Goal: Task Accomplishment & Management: Manage account settings

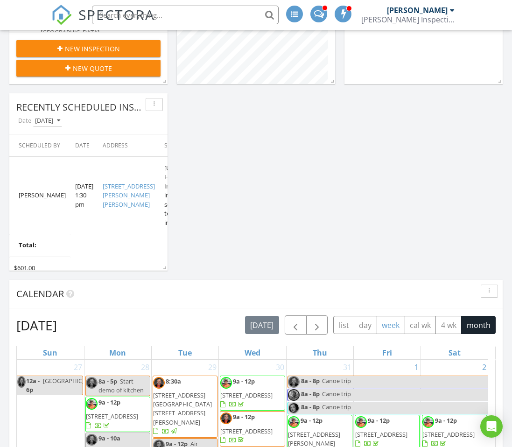
scroll to position [326, 0]
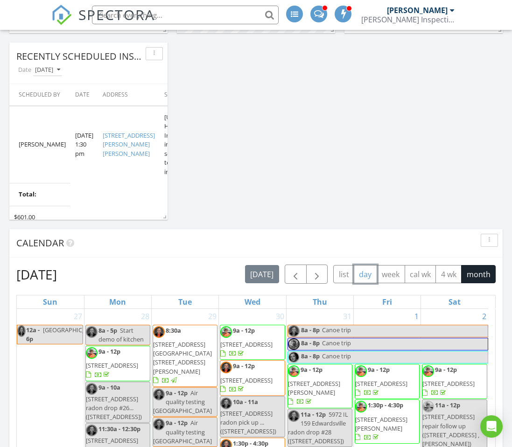
click at [368, 277] on button "day" at bounding box center [365, 274] width 23 height 18
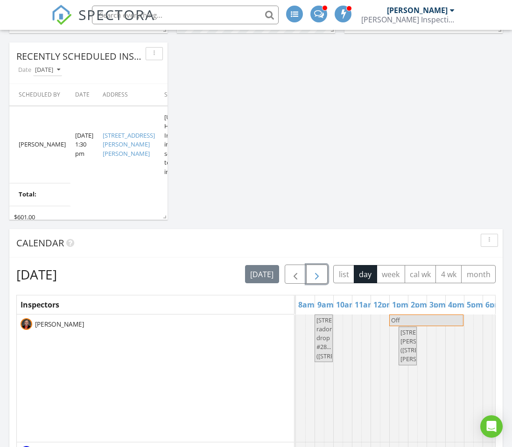
click at [317, 278] on span "button" at bounding box center [316, 274] width 11 height 11
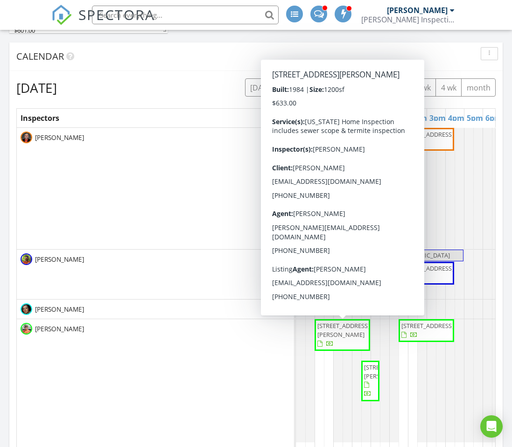
scroll to position [606, 0]
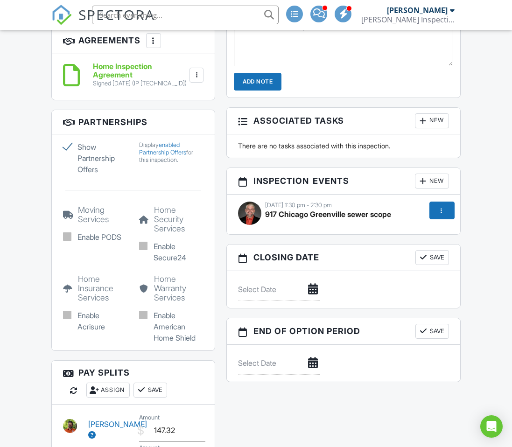
scroll to position [746, 0]
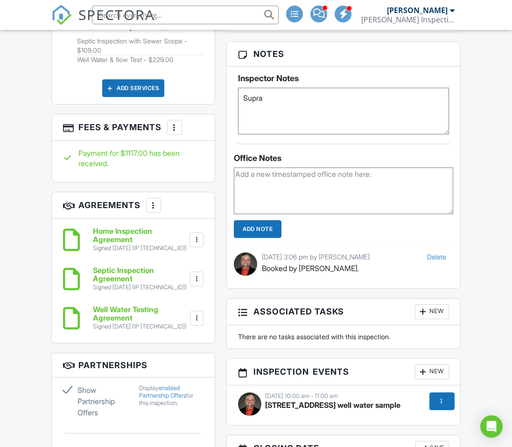
scroll to position [840, 0]
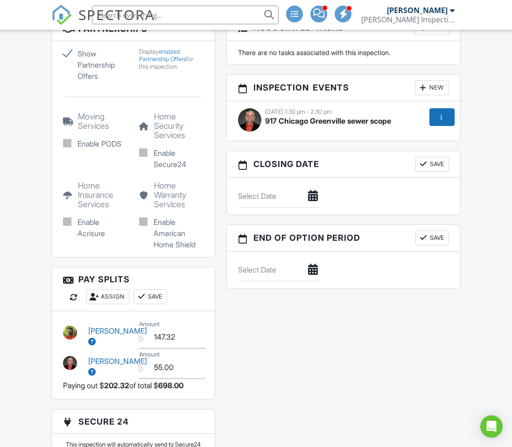
scroll to position [1306, 0]
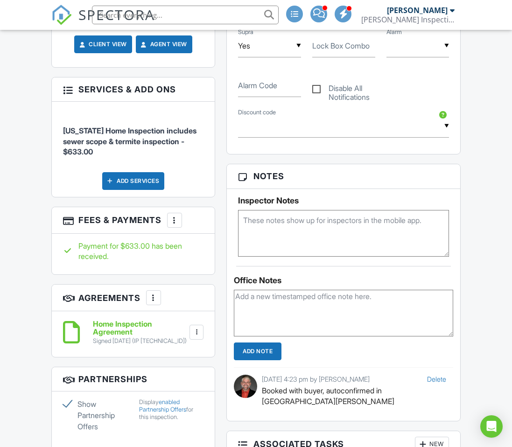
scroll to position [746, 0]
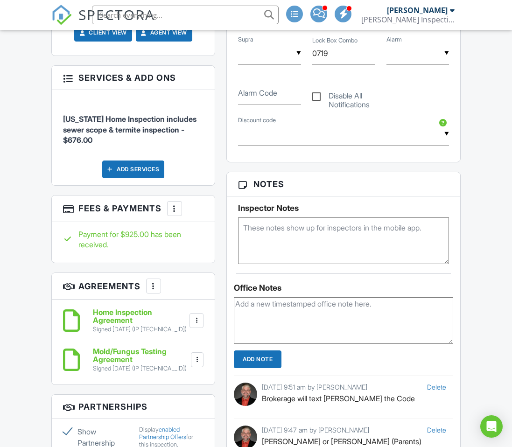
scroll to position [793, 0]
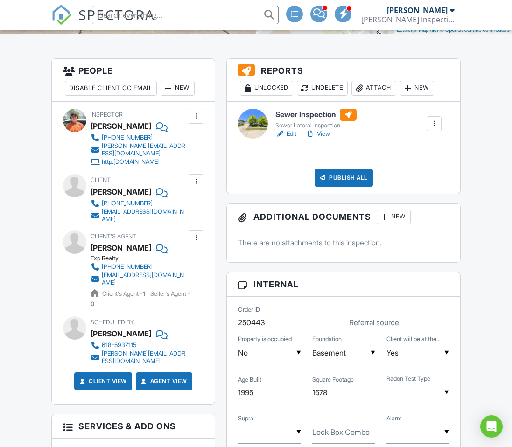
scroll to position [233, 0]
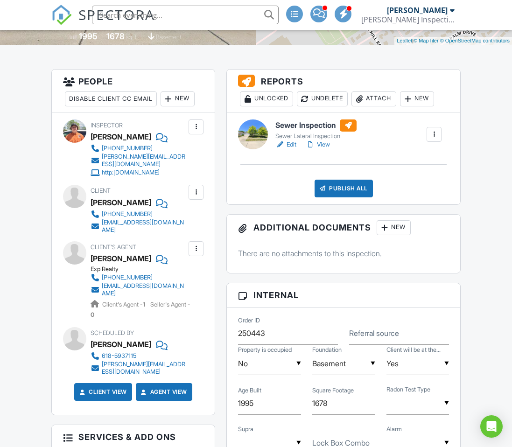
drag, startPoint x: 437, startPoint y: 12, endPoint x: 435, endPoint y: 53, distance: 41.1
click at [437, 13] on div "[PERSON_NAME]" at bounding box center [417, 10] width 61 height 9
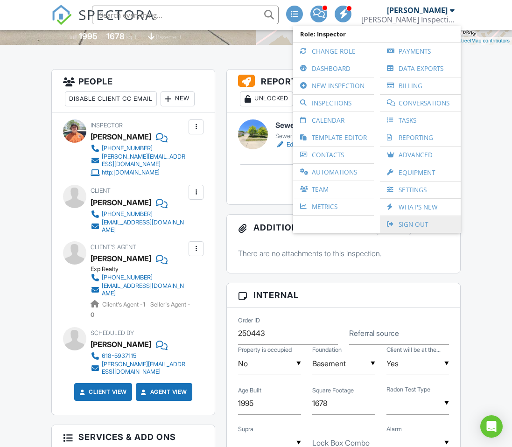
click at [422, 221] on link "Sign Out" at bounding box center [419, 224] width 71 height 17
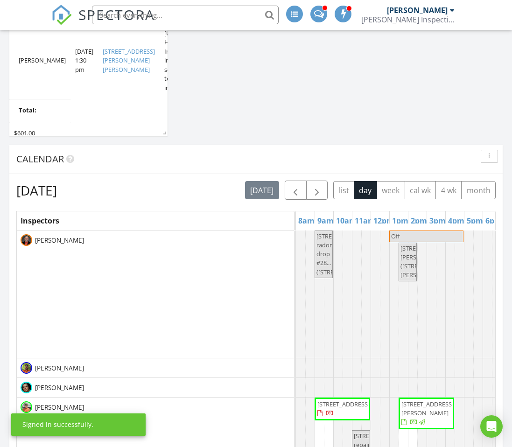
scroll to position [466, 0]
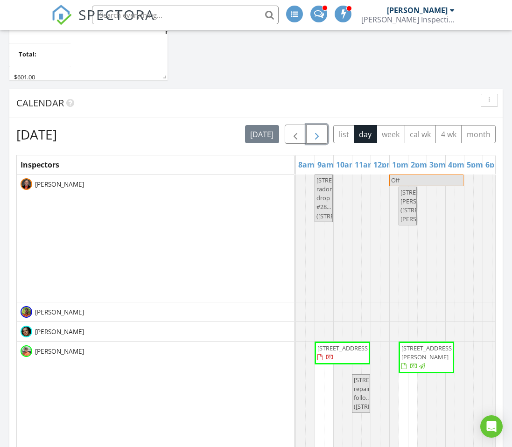
click at [320, 134] on span "button" at bounding box center [316, 134] width 11 height 11
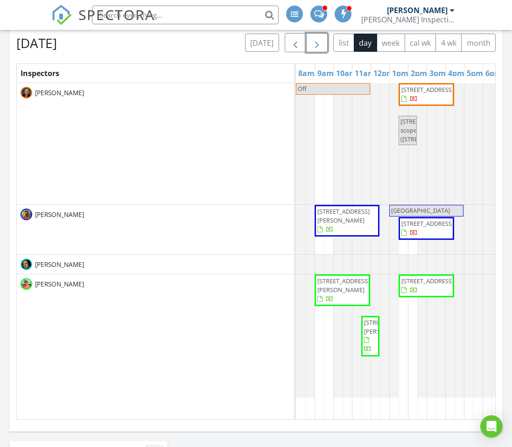
scroll to position [560, 0]
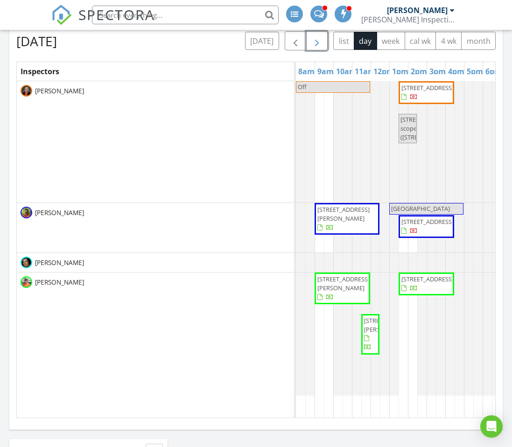
click at [334, 217] on span "15020 Jamestown Rd, Breese 62230" at bounding box center [343, 213] width 52 height 17
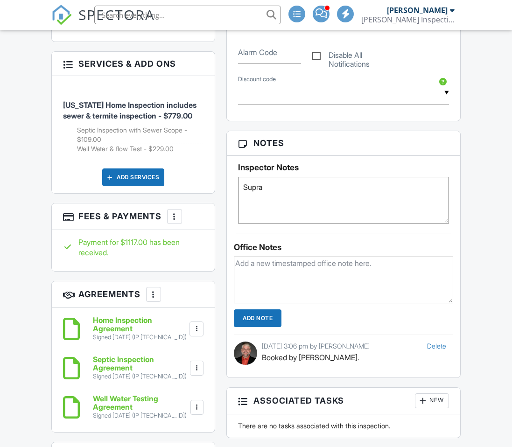
scroll to position [716, 0]
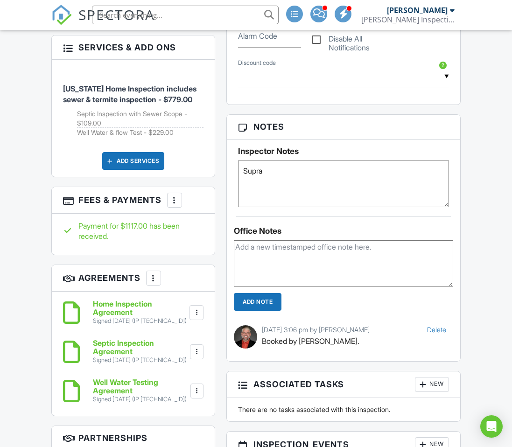
click at [275, 264] on textarea at bounding box center [343, 263] width 219 height 47
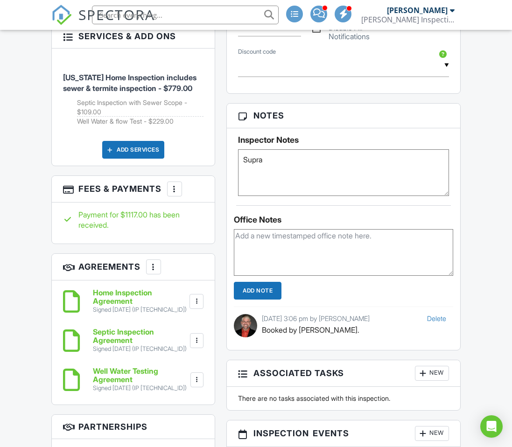
scroll to position [793, 0]
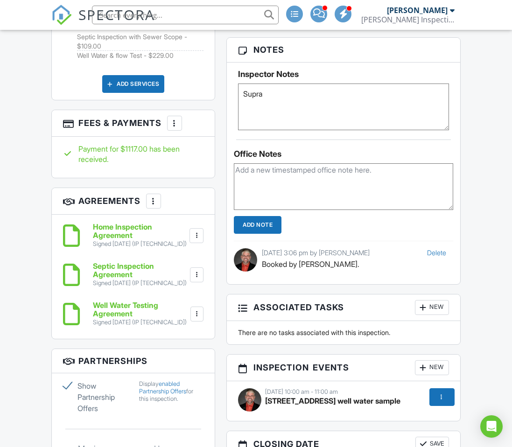
click at [274, 193] on textarea at bounding box center [343, 186] width 219 height 47
type textarea "Buyer will be coming towards the end of the inspection -[PERSON_NAME]"
click at [260, 234] on input "Add Note" at bounding box center [258, 225] width 48 height 18
